Goal: Transaction & Acquisition: Purchase product/service

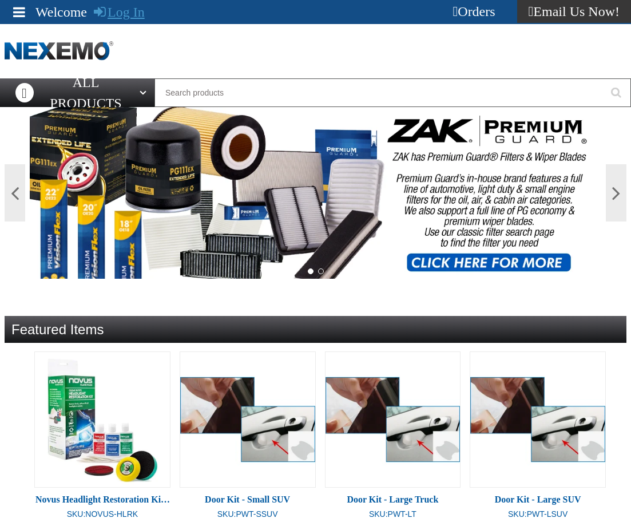
click at [126, 19] on link "Log In" at bounding box center [119, 12] width 51 height 15
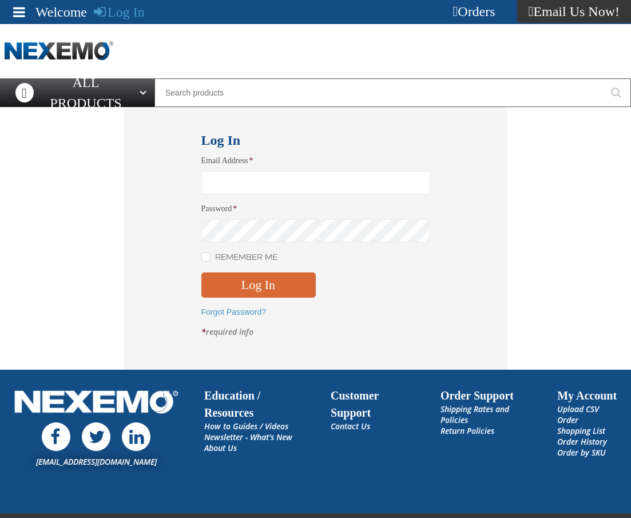
type input "[EMAIL_ADDRESS][DOMAIN_NAME]"
click at [257, 291] on div "Email Address * mglazier@vtaig.com Password * Remember Me Log In *" at bounding box center [315, 250] width 229 height 191
click at [257, 289] on button "Log In" at bounding box center [258, 284] width 114 height 25
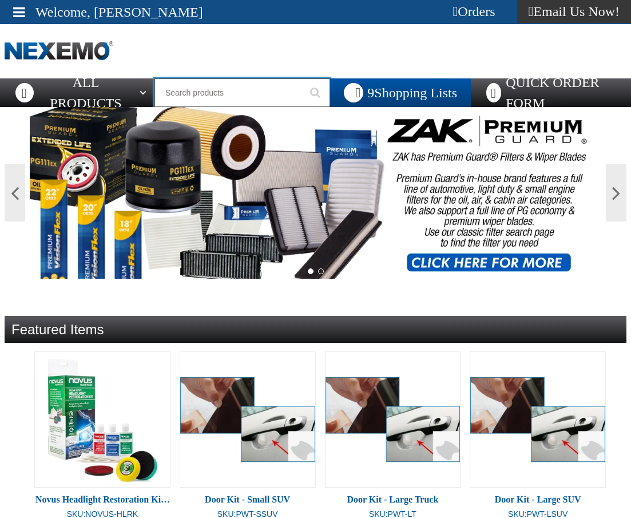
click at [205, 92] on input "Search" at bounding box center [242, 92] width 176 height 29
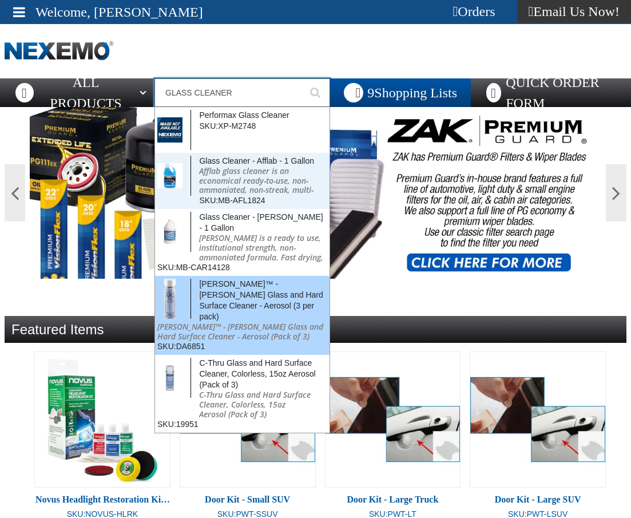
click at [233, 322] on p "Drummond™ - Ogle Glass and Hard Surface Cleaner - Aerosol (Pack of 3)" at bounding box center [242, 331] width 170 height 19
type input "Drummond™ - Ogle Glass and Hard Surface Cleaner - Aerosol (3 per pack)"
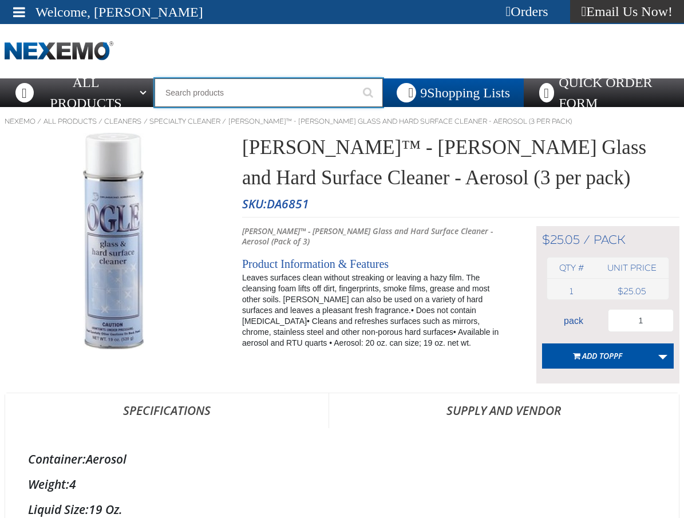
click at [249, 88] on input "Search" at bounding box center [268, 92] width 228 height 29
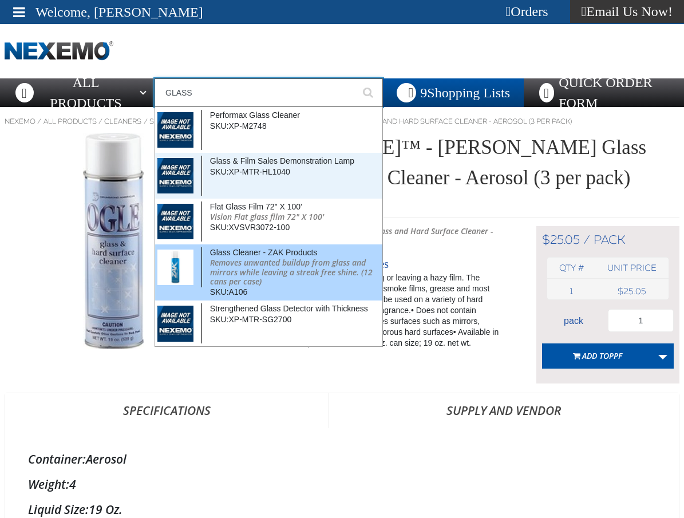
click at [245, 255] on span "Glass Cleaner - ZAK Products" at bounding box center [264, 252] width 108 height 9
type input "Glass Cleaner - ZAK Products"
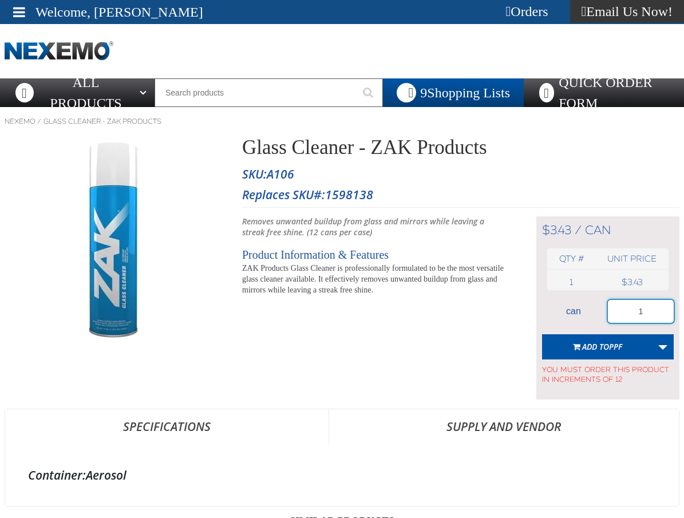
click at [653, 301] on input "1" at bounding box center [640, 311] width 66 height 23
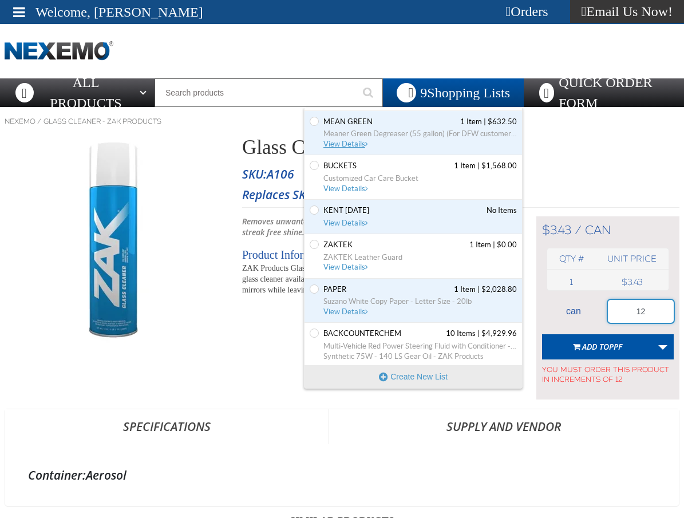
scroll to position [133, 0]
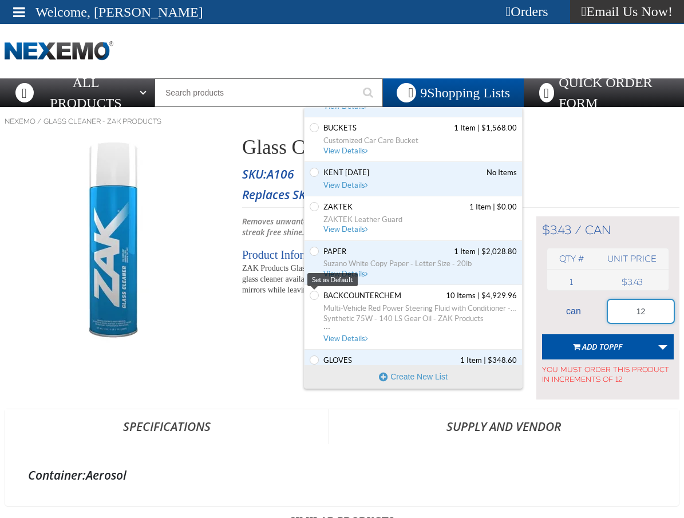
type input "12"
click at [308, 296] on div "Set the BACKCOUNTERCHEM as Default BACKCOUNTERCHEM 10 Items | $4,929.96 Multi-V…" at bounding box center [412, 317] width 217 height 65
click at [311, 295] on input "Set the BACKCOUNTERCHEM as Default" at bounding box center [313, 295] width 9 height 9
radio input "true"
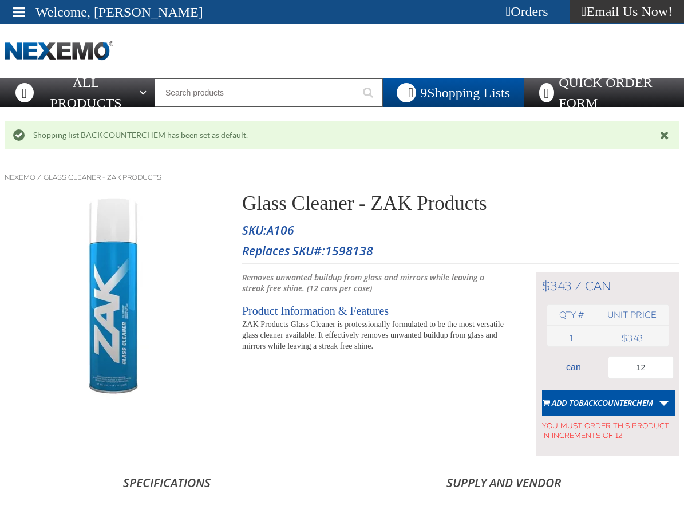
click at [562, 406] on span "Add to BACKCOUNTERCHEM" at bounding box center [601, 402] width 101 height 11
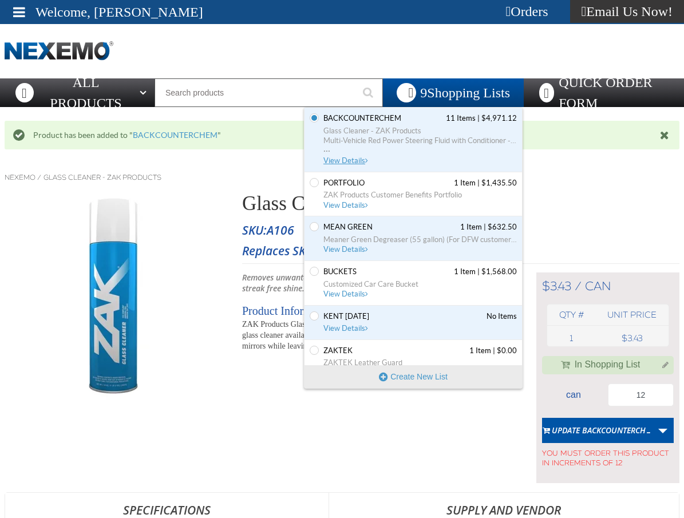
click at [337, 160] on span "View Details" at bounding box center [346, 160] width 46 height 9
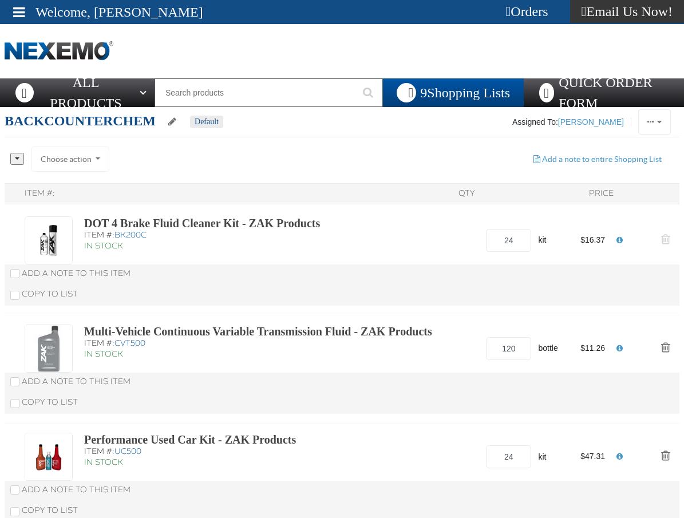
click at [666, 237] on span "Action Remove DOT 4 Brake Fluid Cleaner Kit - ZAK Products from BACKCOUNTERCHEM" at bounding box center [665, 238] width 9 height 11
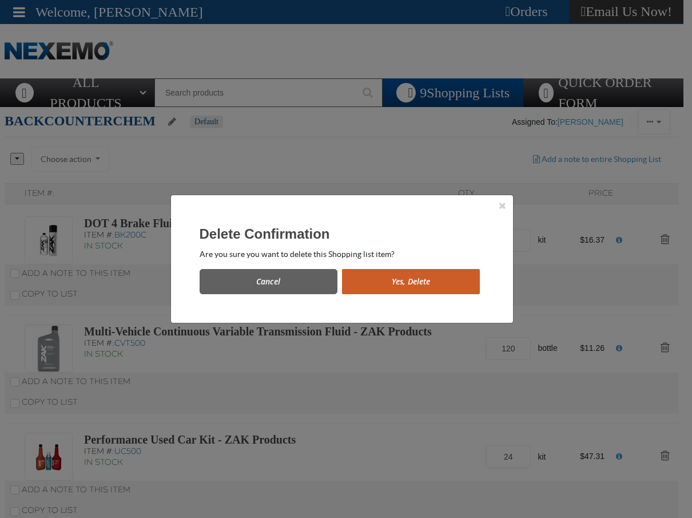
click at [452, 267] on div "Cancel Yes, Delete" at bounding box center [342, 277] width 285 height 34
click at [453, 275] on button "Yes, Delete" at bounding box center [411, 281] width 138 height 25
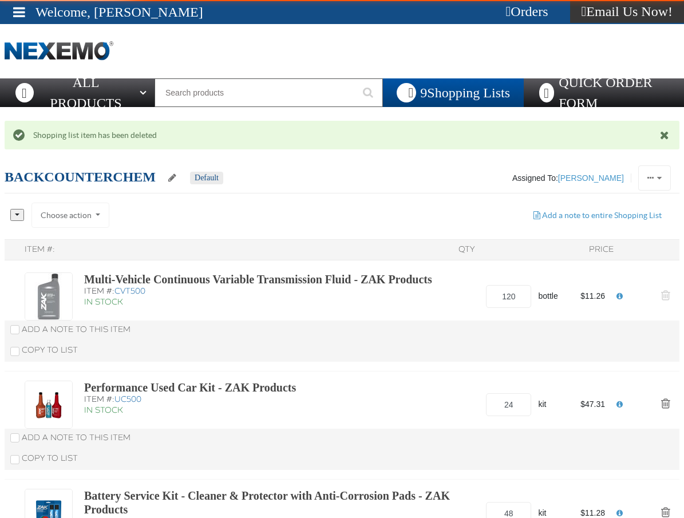
click at [661, 289] on span "Action Remove Multi-Vehicle Continuous Variable Transmission Fluid - ZAK Produc…" at bounding box center [665, 294] width 9 height 11
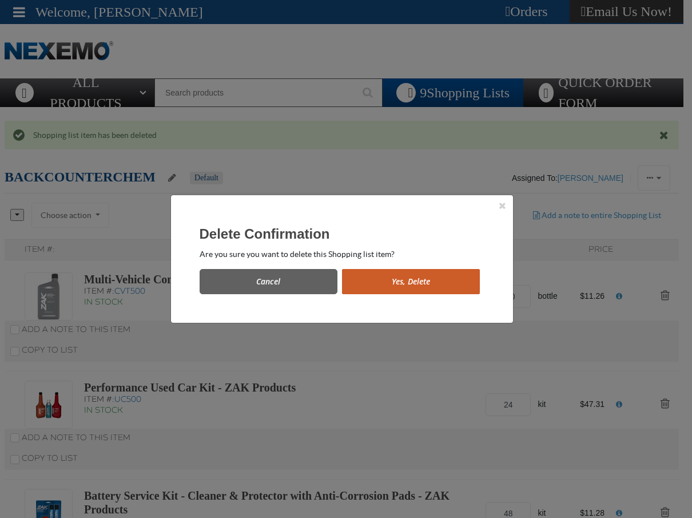
click at [454, 284] on button "Yes, Delete" at bounding box center [411, 281] width 138 height 25
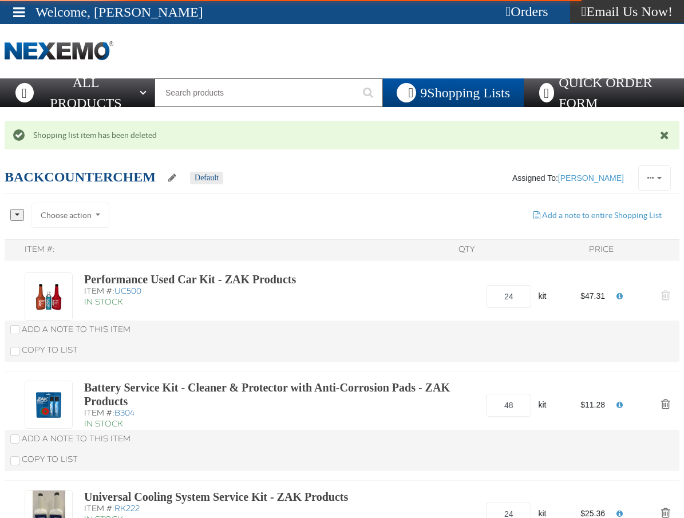
click at [666, 290] on span "Action Remove Performance Used Car Kit - ZAK Products from BACKCOUNTERCHEM" at bounding box center [665, 294] width 9 height 11
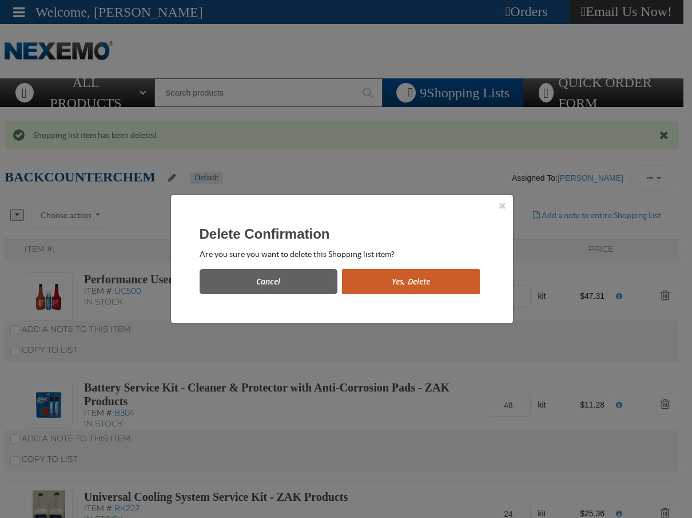
click at [443, 267] on div "Cancel Yes, Delete" at bounding box center [342, 277] width 285 height 34
click at [455, 284] on button "Yes, Delete" at bounding box center [411, 281] width 138 height 25
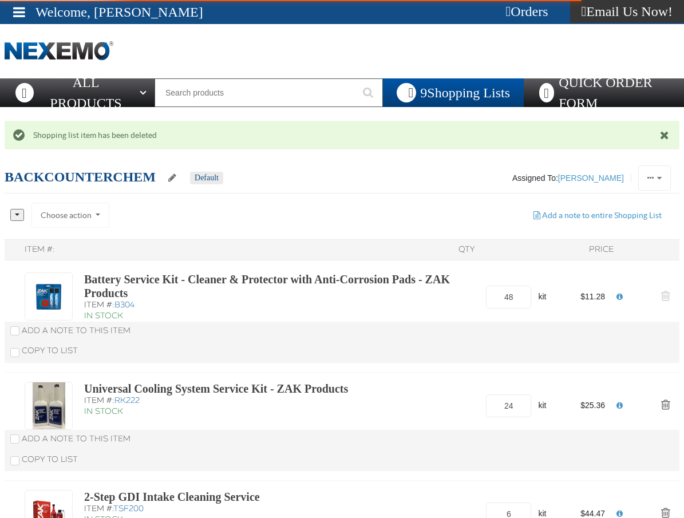
click at [666, 294] on span "Action Remove Battery Service Kit - Cleaner &amp; Protector with Anti-Corrosion…" at bounding box center [665, 295] width 9 height 11
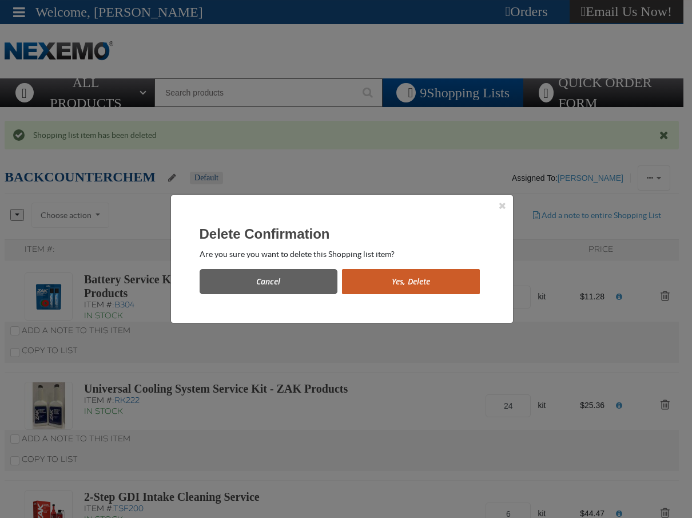
drag, startPoint x: 430, startPoint y: 300, endPoint x: 426, endPoint y: 292, distance: 8.4
click at [428, 298] on div "Delete Confirmation Are you sure you want to delete this Shopping list item? Ca…" at bounding box center [342, 259] width 342 height 128
click at [425, 291] on button "Yes, Delete" at bounding box center [411, 281] width 138 height 25
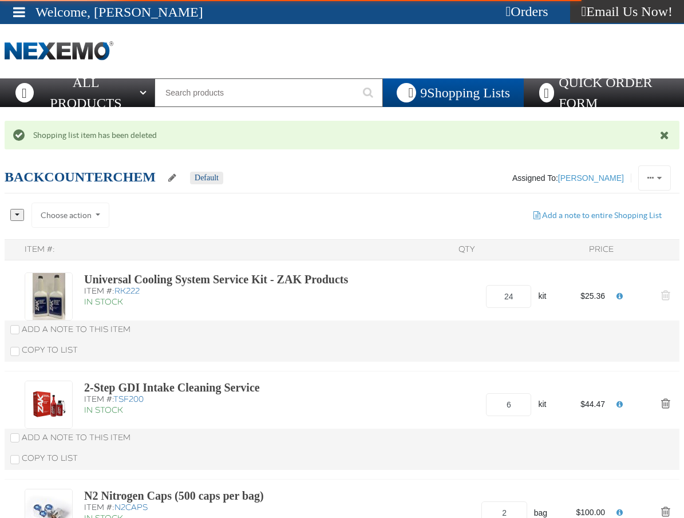
click at [663, 295] on span "Action Remove Universal Cooling System Service Kit - ZAK Products from BACKCOUN…" at bounding box center [665, 294] width 9 height 11
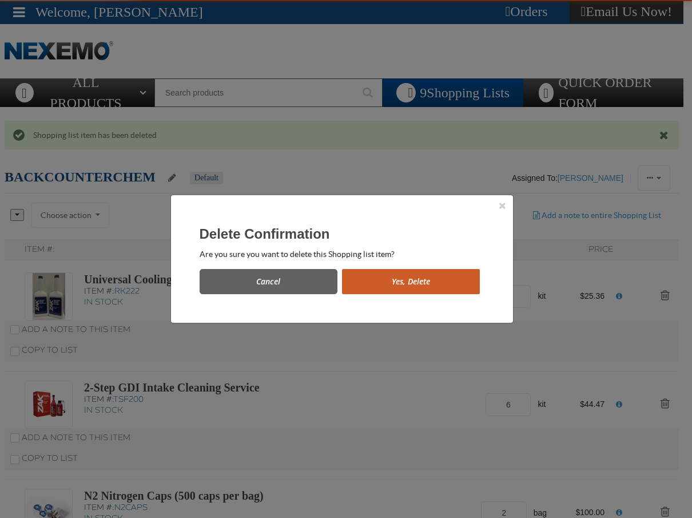
click at [411, 271] on button "Yes, Delete" at bounding box center [411, 281] width 138 height 25
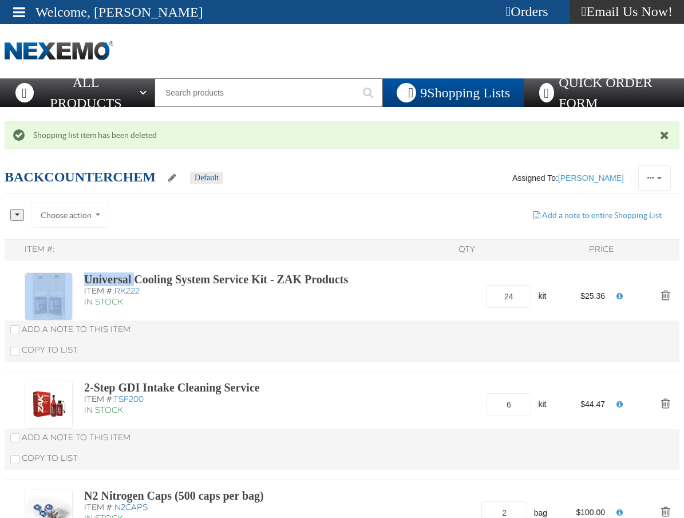
click at [411, 272] on div "Universal Cooling System Service Kit - ZAK Products Item #: RK222 In Stock 24 k…" at bounding box center [328, 296] width 607 height 48
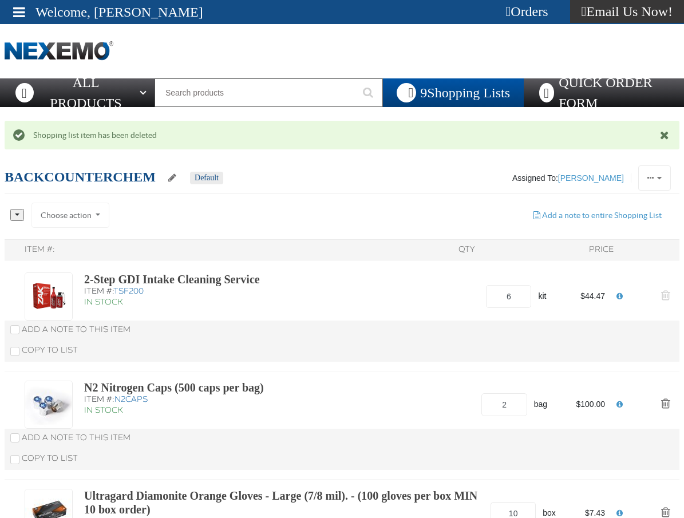
click at [661, 292] on button "Action Remove 2-Step GDI Intake Cleaning Service from BACKCOUNTERCHEM" at bounding box center [664, 296] width 27 height 25
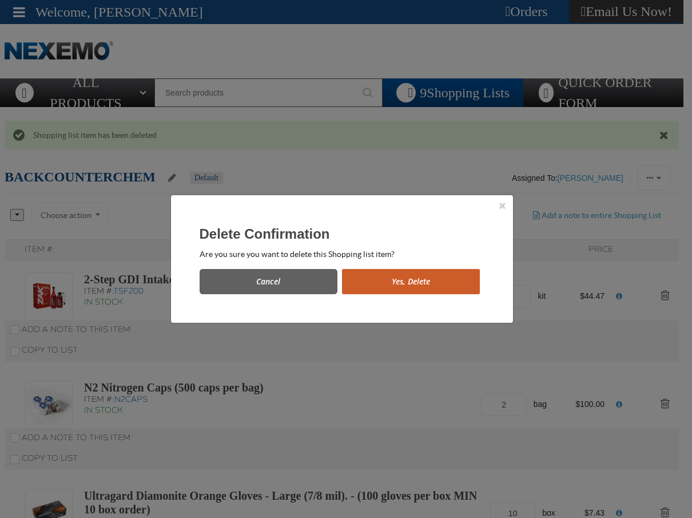
click at [418, 288] on button "Yes, Delete" at bounding box center [411, 281] width 138 height 25
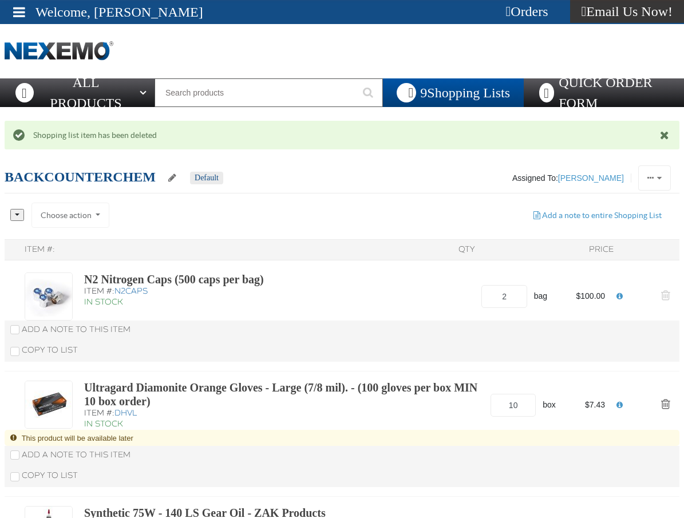
click at [666, 291] on span "Action Remove N2 Nitrogen Caps (500 caps per bag) from BACKCOUNTERCHEM" at bounding box center [665, 294] width 9 height 11
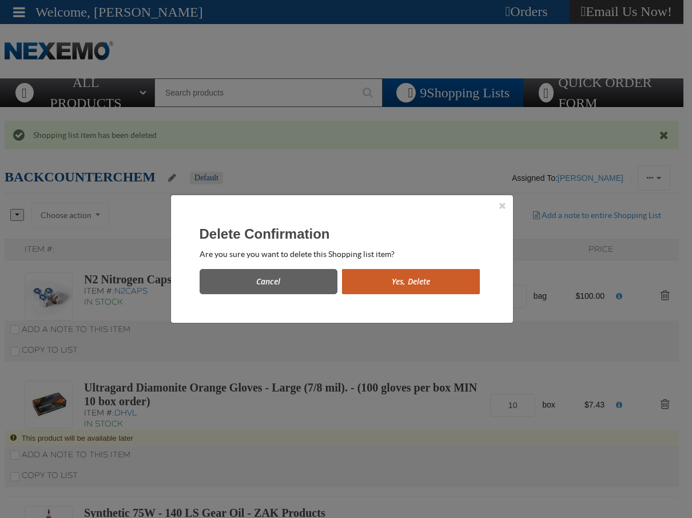
click at [437, 278] on button "Yes, Delete" at bounding box center [411, 281] width 138 height 25
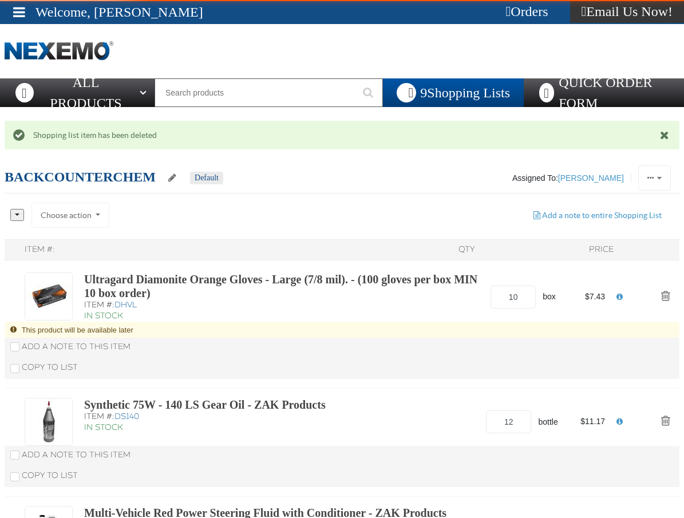
click at [649, 282] on div "Ultragard Diamonite Orange Gloves - Large (7/8 mil). - (100 gloves per box MIN …" at bounding box center [342, 325] width 674 height 125
click at [659, 286] on button "Action Remove Ultragard Diamonite Orange Gloves - Large (7/8 mil). - (100 glove…" at bounding box center [664, 296] width 27 height 25
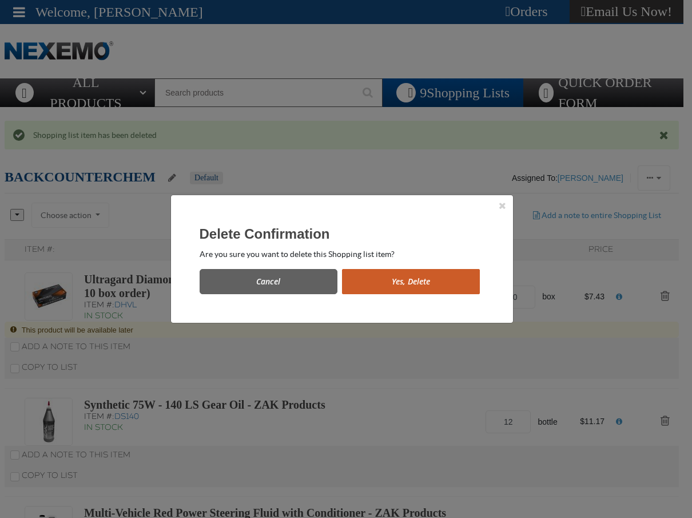
drag, startPoint x: 410, startPoint y: 297, endPoint x: 408, endPoint y: 290, distance: 7.6
click at [409, 297] on div "Delete Confirmation Are you sure you want to delete this Shopping list item? Ca…" at bounding box center [342, 259] width 342 height 128
click at [408, 289] on button "Yes, Delete" at bounding box center [411, 281] width 138 height 25
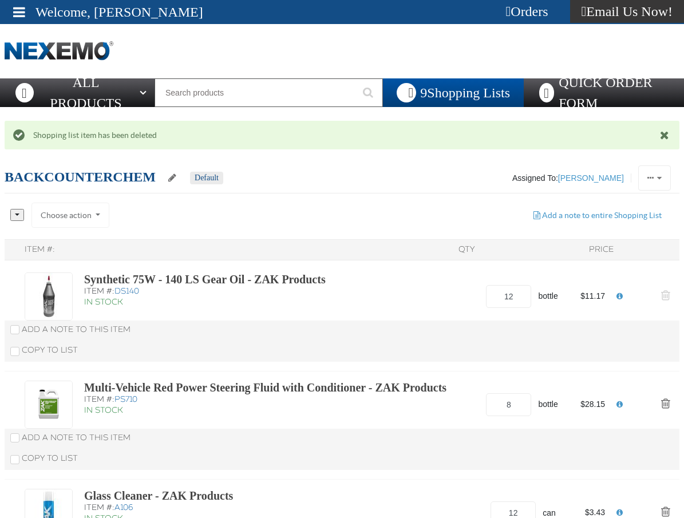
click at [660, 293] on button "Action Remove Synthetic 75W - 140 LS Gear Oil - ZAK Products from BACKCOUNTERCH…" at bounding box center [664, 296] width 27 height 25
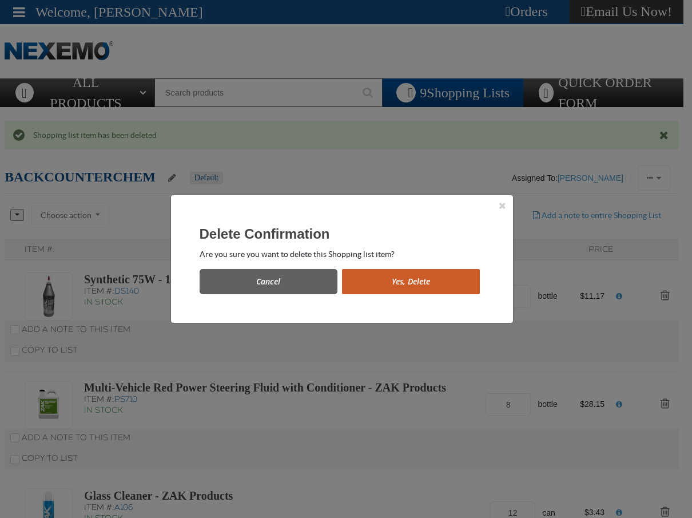
click at [423, 268] on div "Cancel Yes, Delete" at bounding box center [342, 277] width 285 height 34
click at [423, 272] on button "Yes, Delete" at bounding box center [411, 281] width 138 height 25
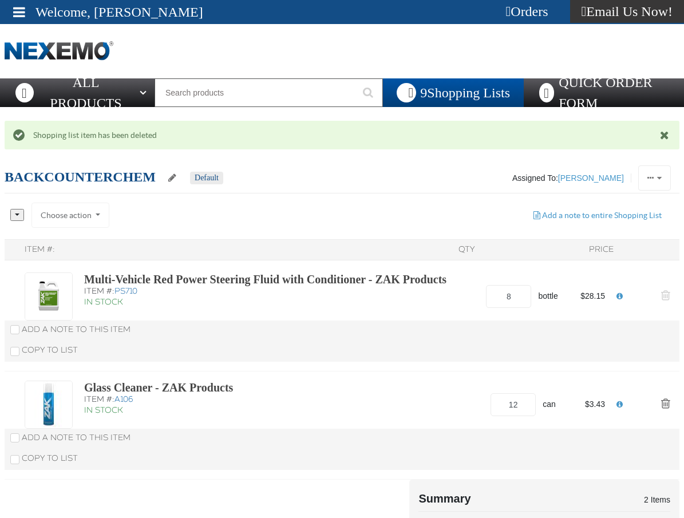
click at [665, 297] on span "Action Remove Multi-Vehicle Red Power Steering Fluid with Conditioner - ZAK Pro…" at bounding box center [665, 294] width 9 height 11
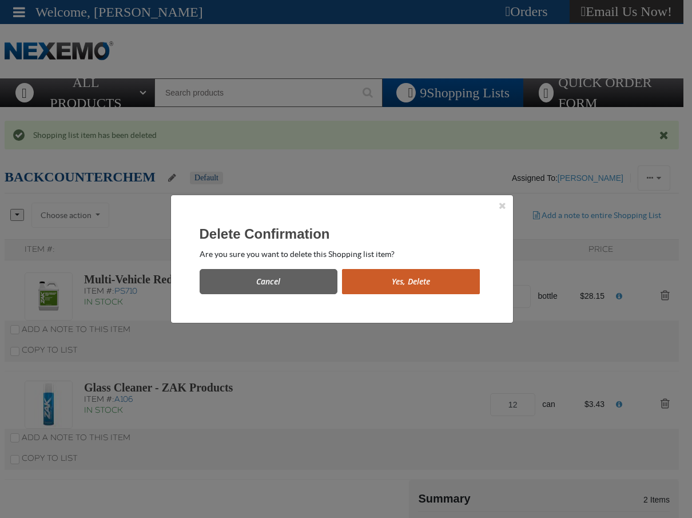
click at [460, 293] on div "Delete Confirmation Are you sure you want to delete this Shopping list item? Ca…" at bounding box center [342, 259] width 342 height 128
click at [459, 291] on button "Yes, Delete" at bounding box center [411, 281] width 138 height 25
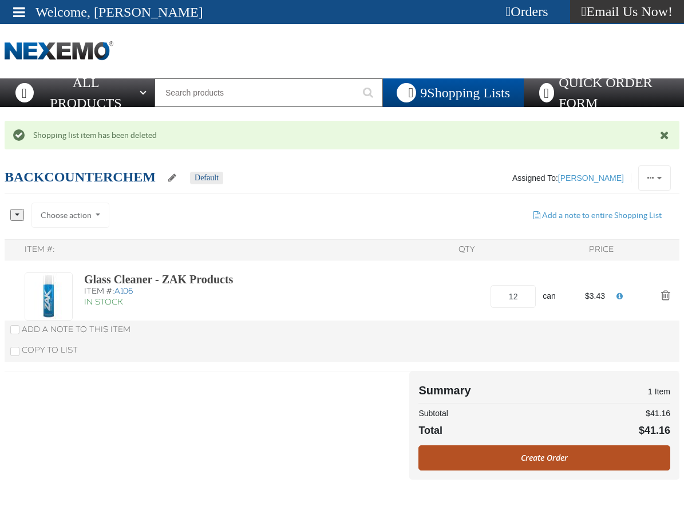
click at [543, 458] on link "Create Order" at bounding box center [544, 457] width 252 height 25
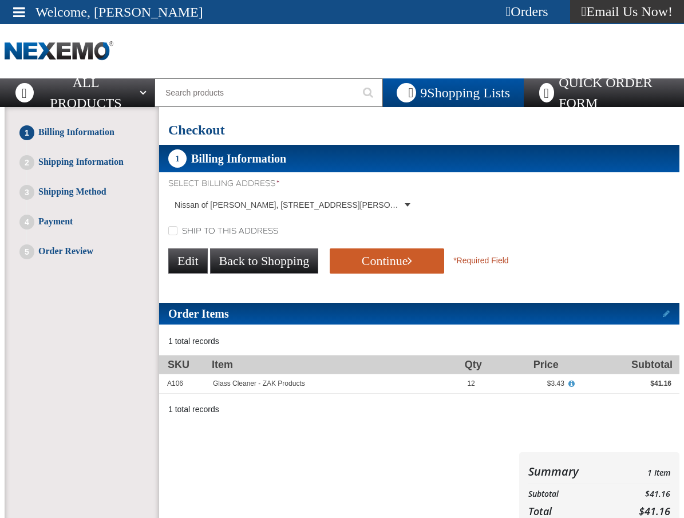
click at [173, 226] on div "Ship to this address" at bounding box center [419, 231] width 520 height 12
click at [172, 232] on input "Ship to this address" at bounding box center [172, 230] width 9 height 9
checkbox input "true"
drag, startPoint x: 359, startPoint y: 287, endPoint x: 363, endPoint y: 277, distance: 10.0
click at [361, 287] on div "1 Billing Information Select Billing Address * Nissan of [PERSON_NAME], [STREET…" at bounding box center [419, 339] width 520 height 389
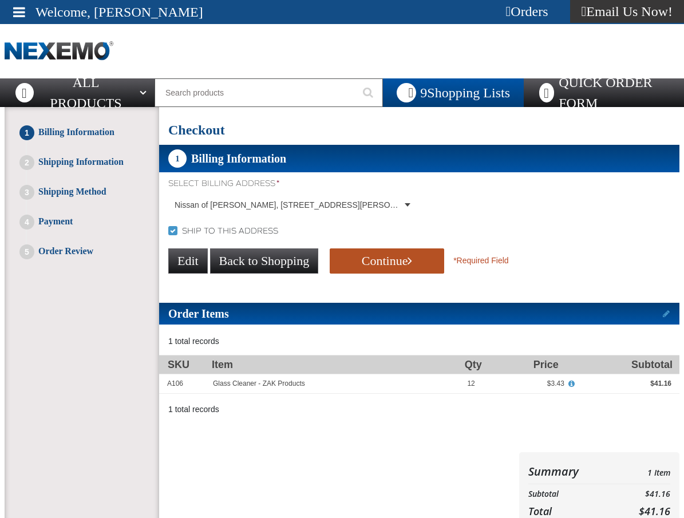
click at [365, 273] on button "Continue" at bounding box center [386, 260] width 114 height 25
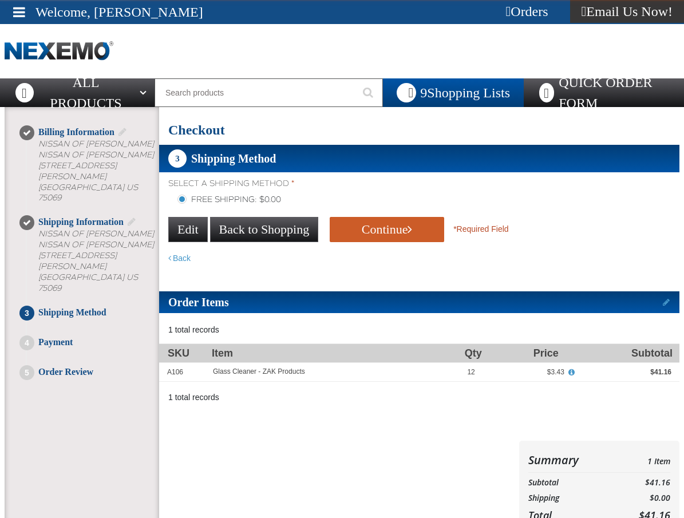
click at [399, 236] on button "Continue" at bounding box center [386, 229] width 114 height 25
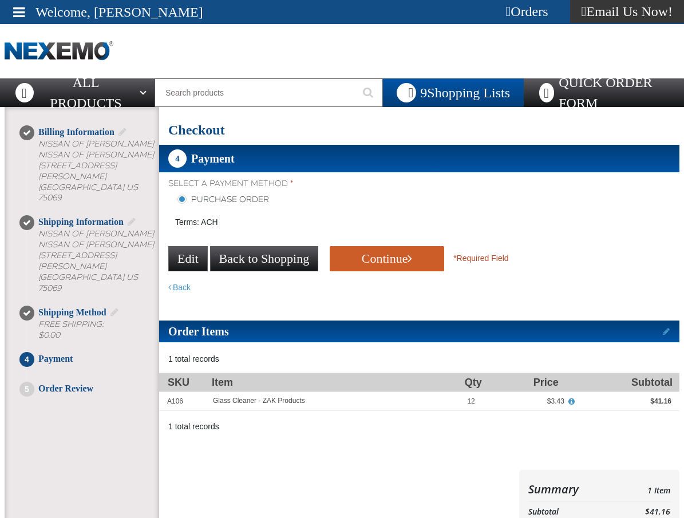
click at [398, 239] on div "Select a Payment Method * Purchase Order Terms: ACH payment_term_4 *" at bounding box center [419, 235] width 520 height 114
click at [396, 256] on button "Continue" at bounding box center [386, 258] width 114 height 25
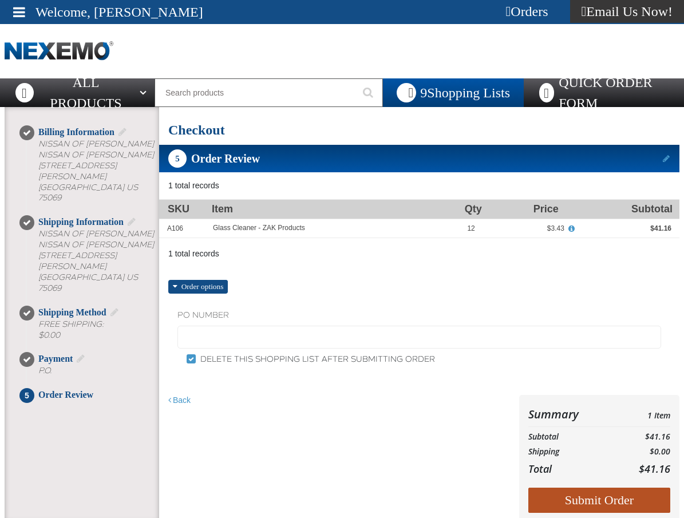
click at [632, 506] on button "Submit Order" at bounding box center [599, 499] width 142 height 25
